Goal: Information Seeking & Learning: Learn about a topic

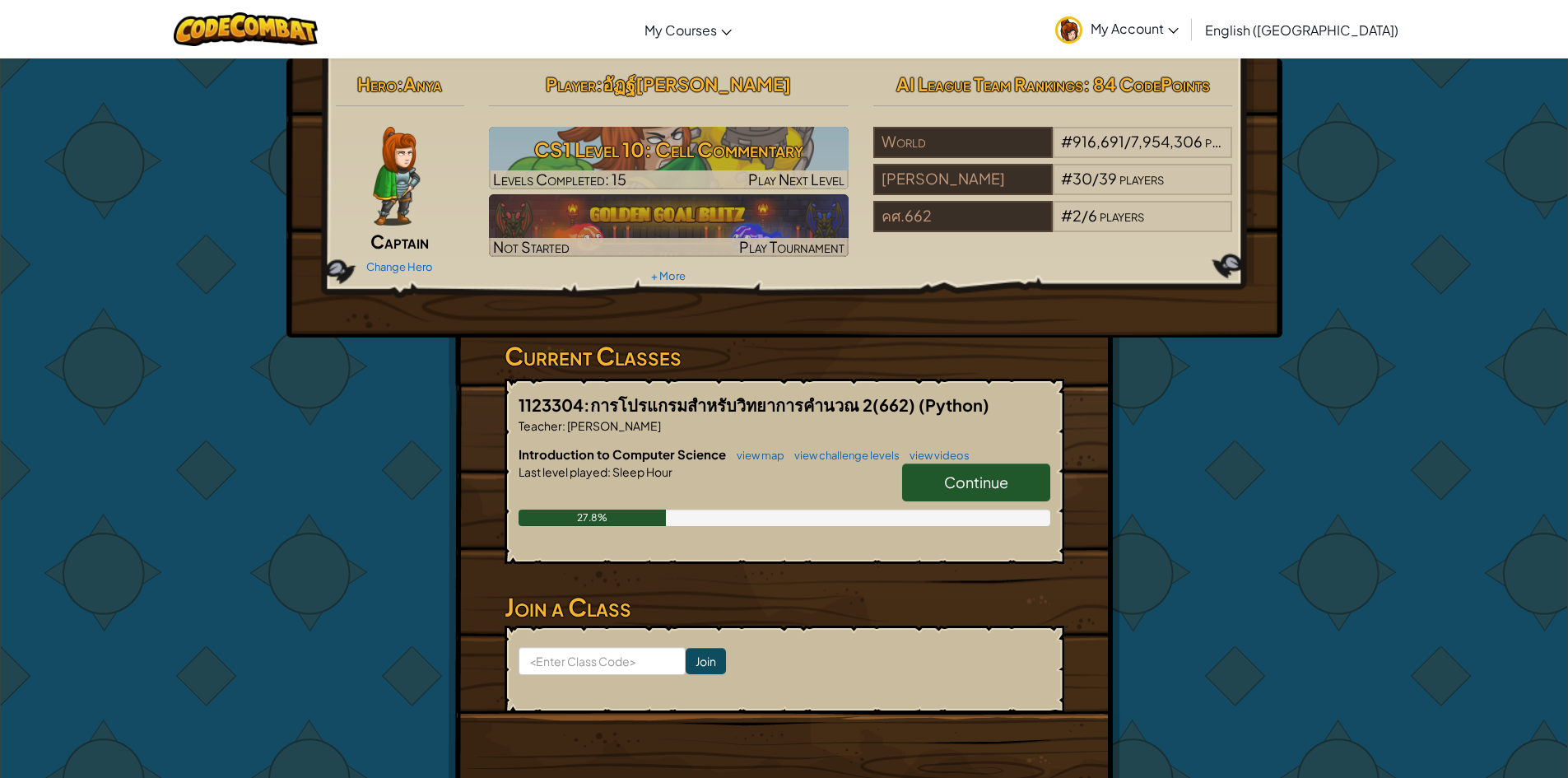
click at [937, 493] on link "Continue" at bounding box center [976, 482] width 148 height 38
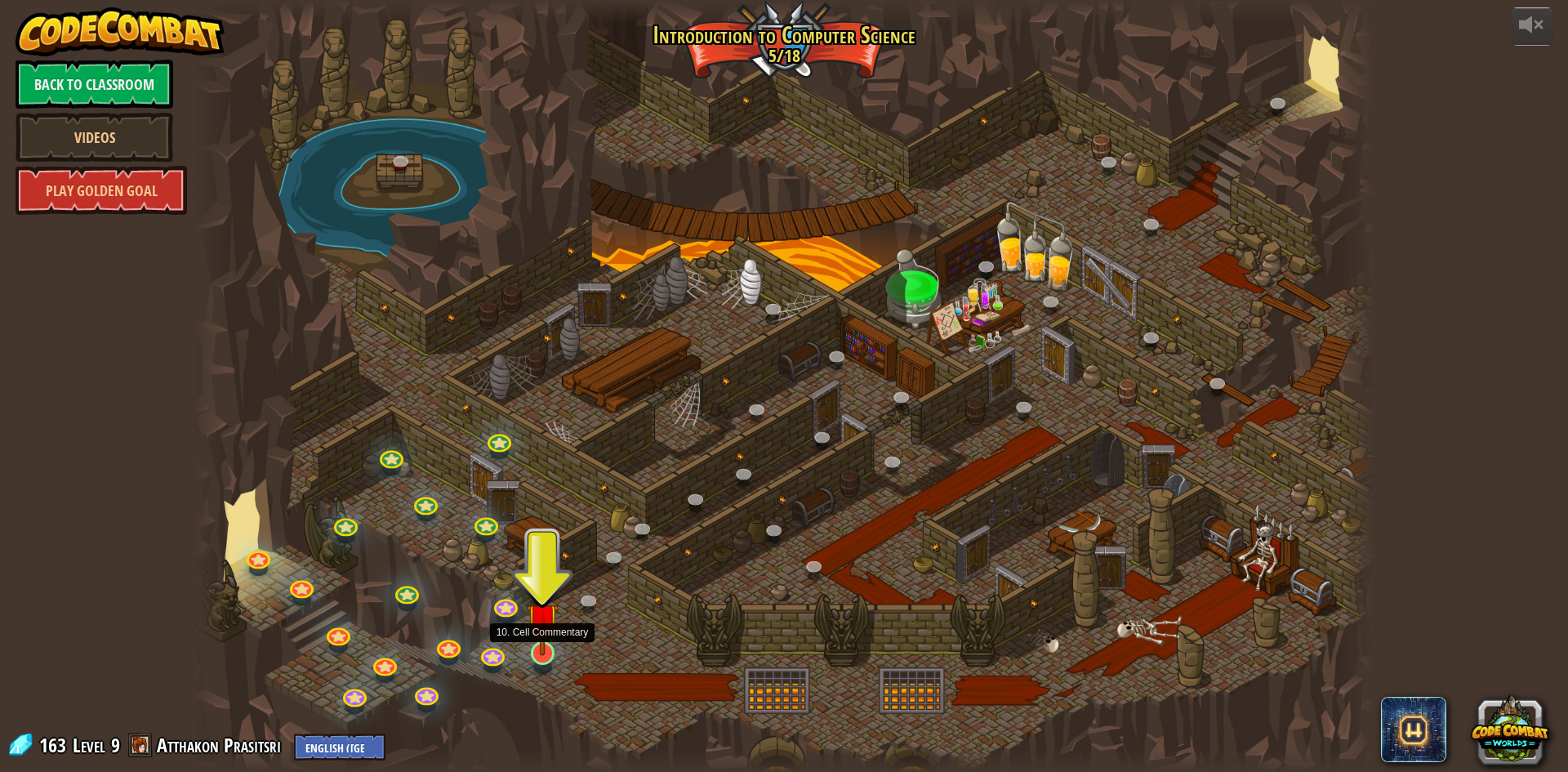
click at [532, 650] on img at bounding box center [542, 618] width 32 height 73
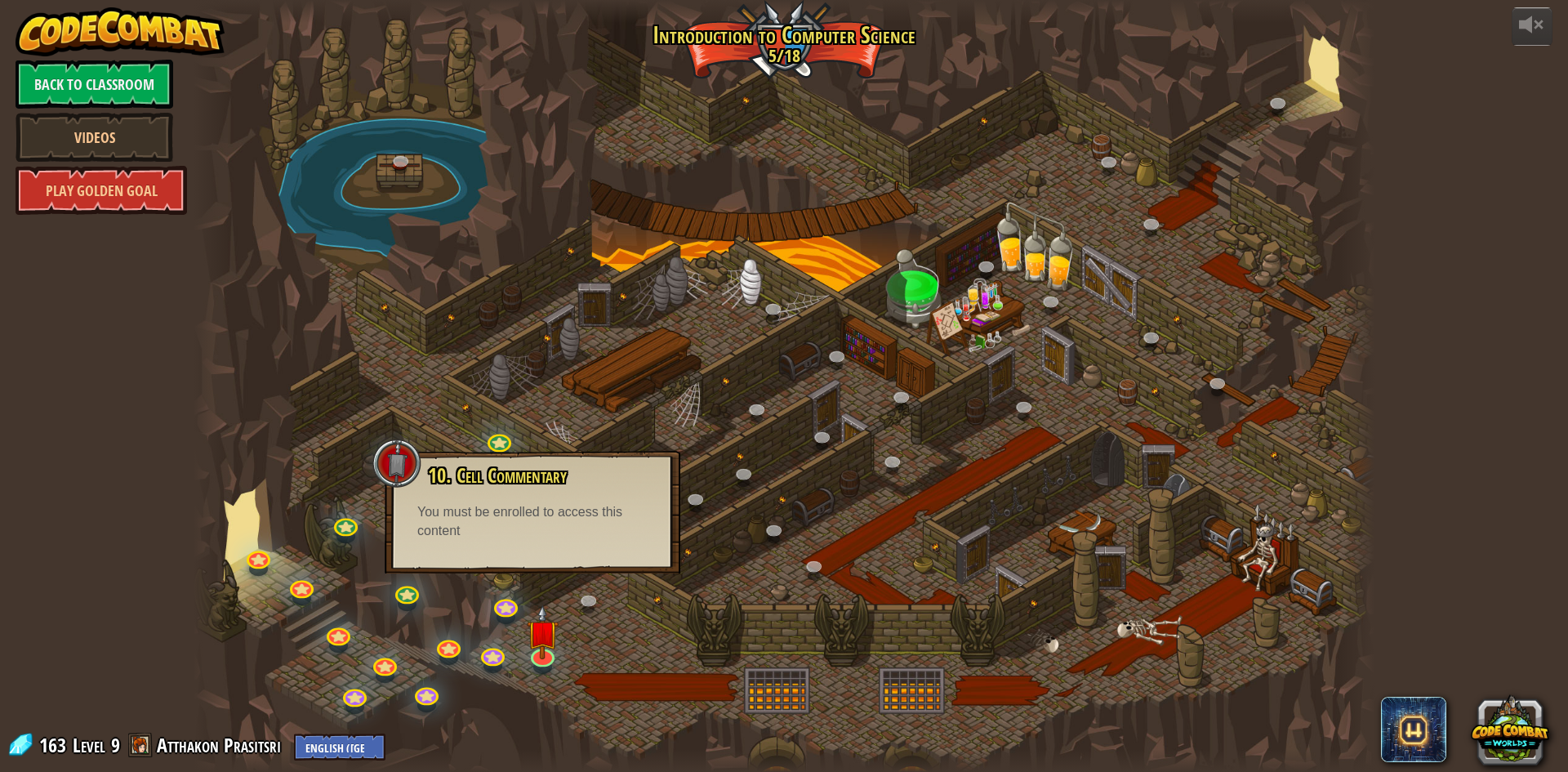
click at [545, 570] on div "10. Cell Commentary Trapped in a prison cell with the famous wizard! Say the pa…" at bounding box center [532, 512] width 295 height 122
